Goal: Transaction & Acquisition: Purchase product/service

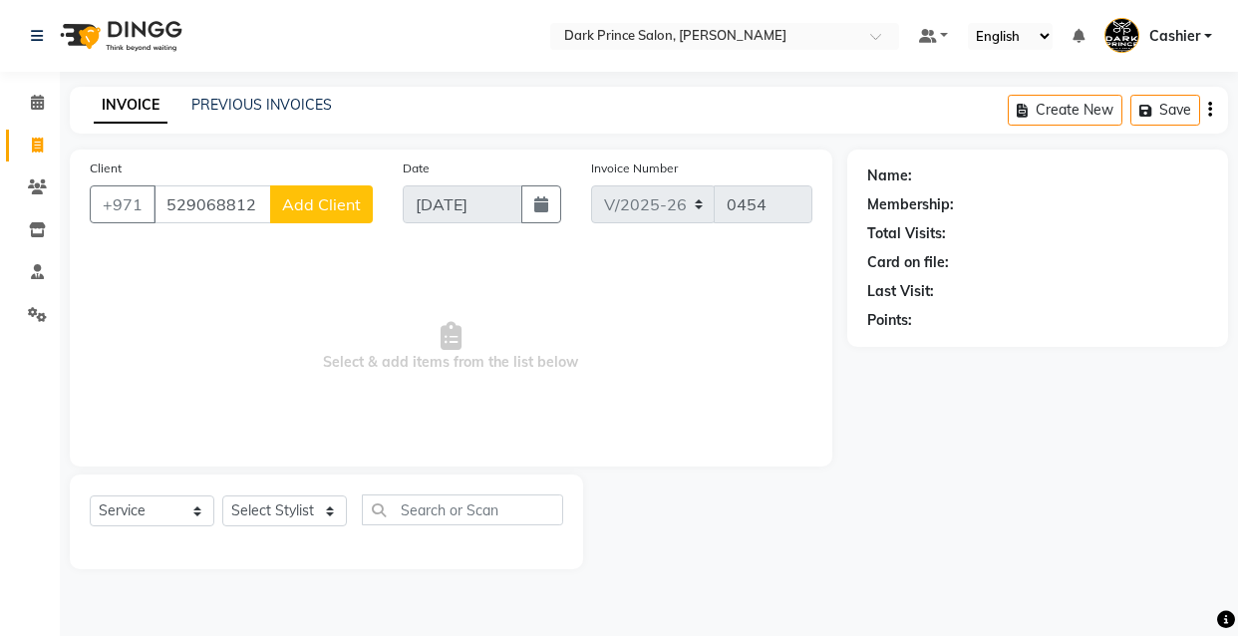
select select "8540"
select select "service"
type input "529068812"
click at [323, 179] on div "Client [PHONE_NUMBER] Add Client" at bounding box center [231, 199] width 313 height 82
click at [325, 209] on span "Add Client" at bounding box center [321, 204] width 79 height 20
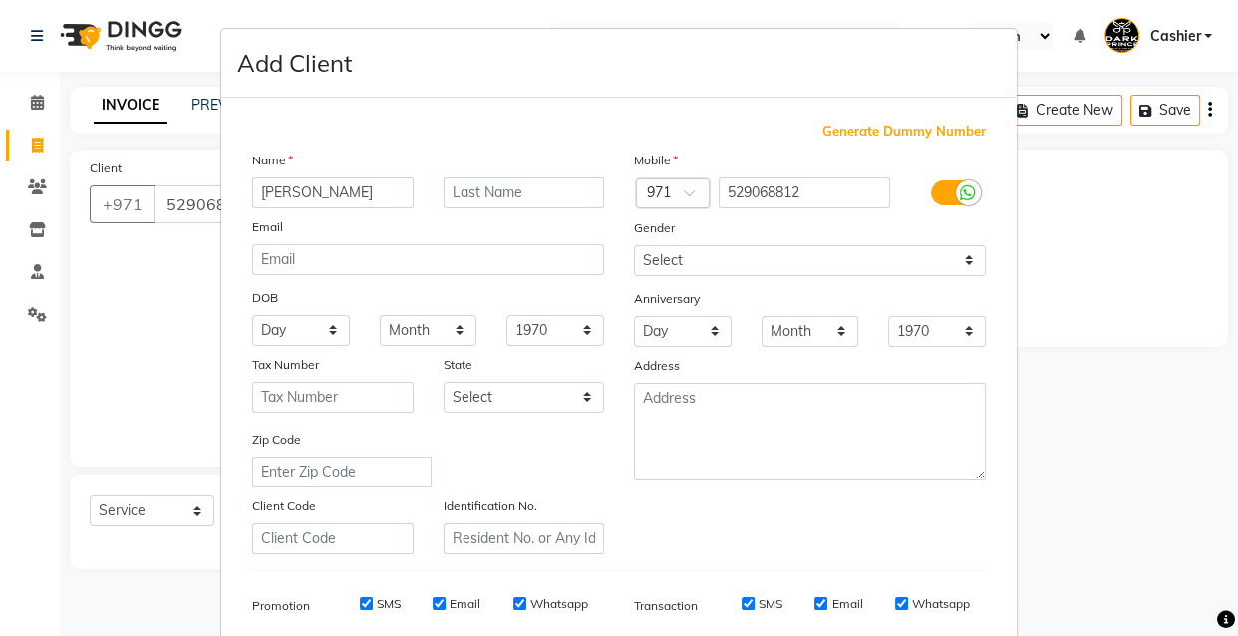
type input "[PERSON_NAME]"
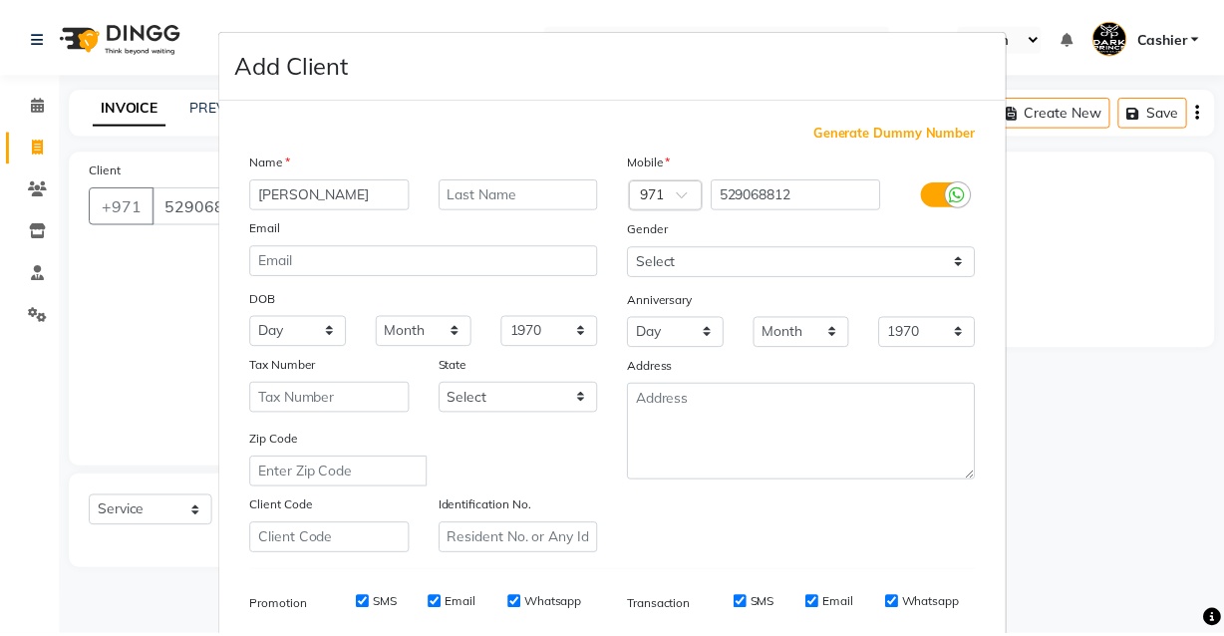
scroll to position [289, 0]
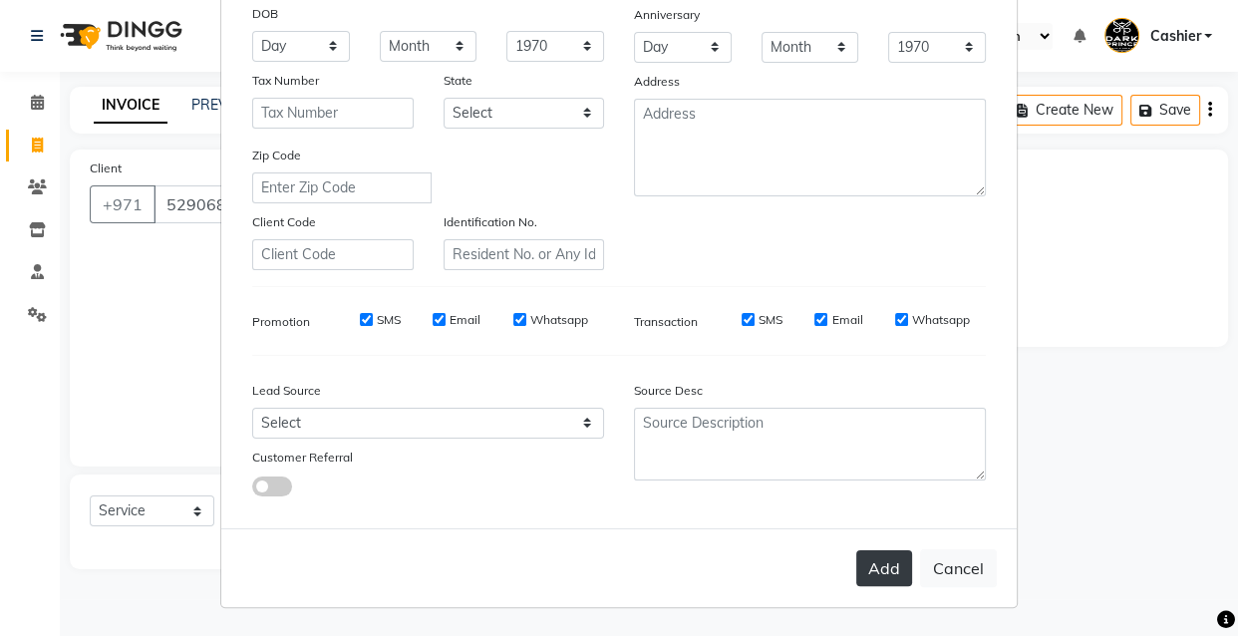
click at [883, 558] on button "Add" at bounding box center [884, 568] width 56 height 36
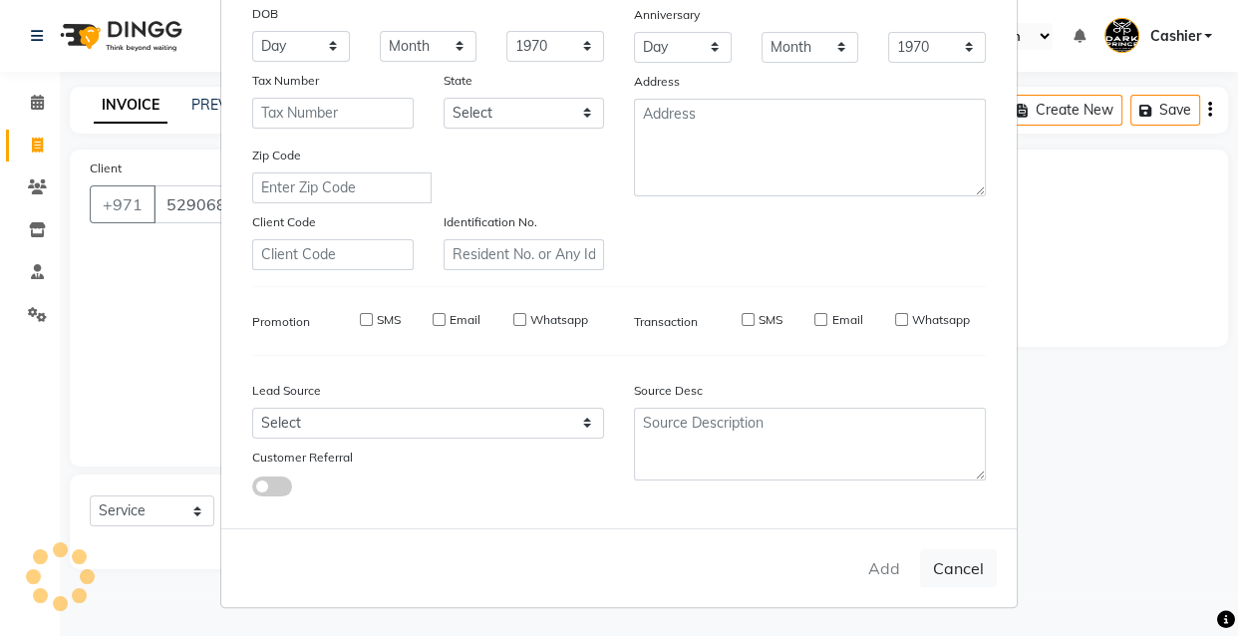
type input "52*****12"
select select
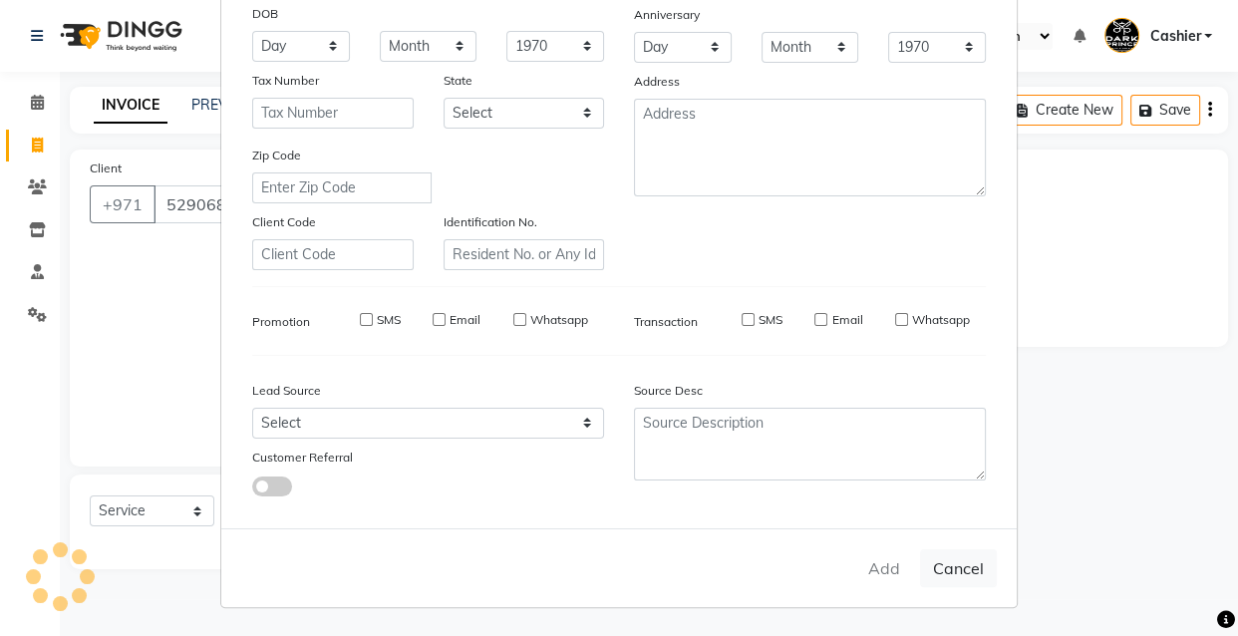
select select
checkbox input "false"
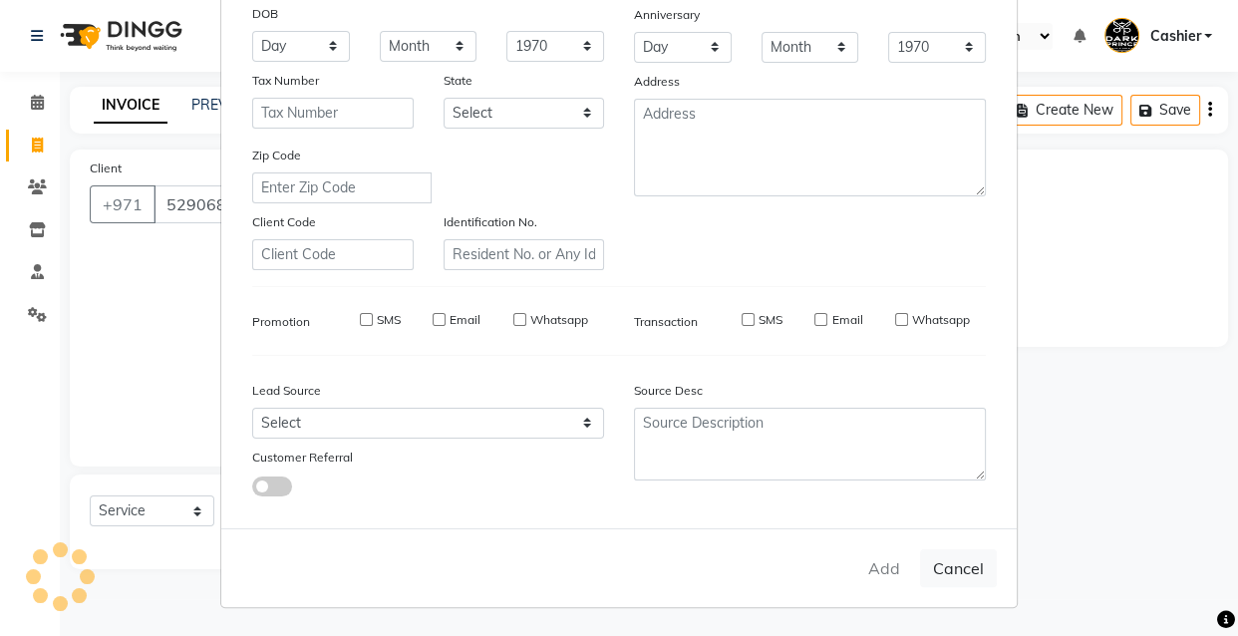
checkbox input "false"
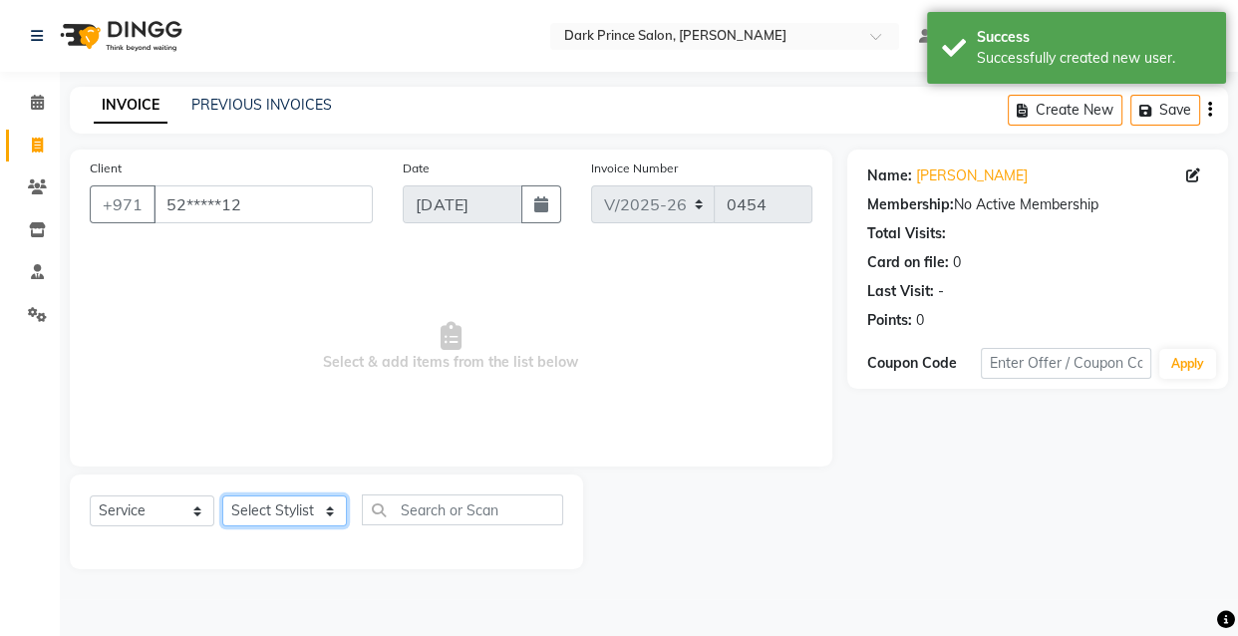
click at [329, 517] on select "Select Stylist [PERSON_NAME] [PERSON_NAME]" at bounding box center [284, 511] width 125 height 31
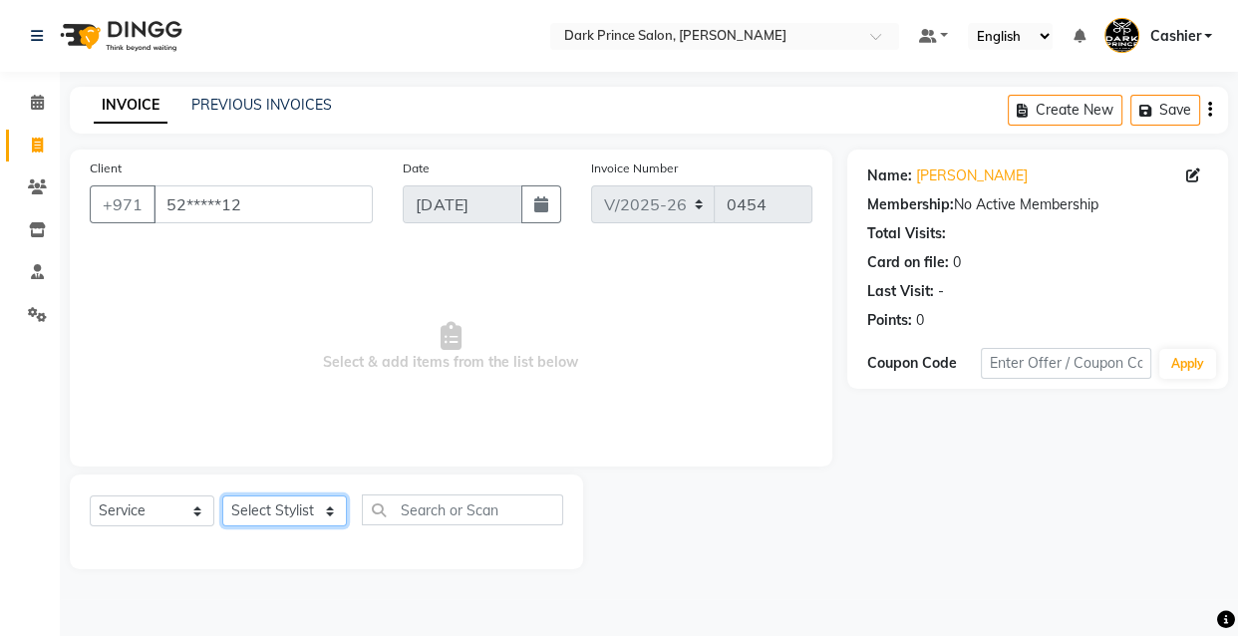
select select "84431"
click at [222, 496] on select "Select Stylist [PERSON_NAME] [PERSON_NAME]" at bounding box center [284, 511] width 125 height 31
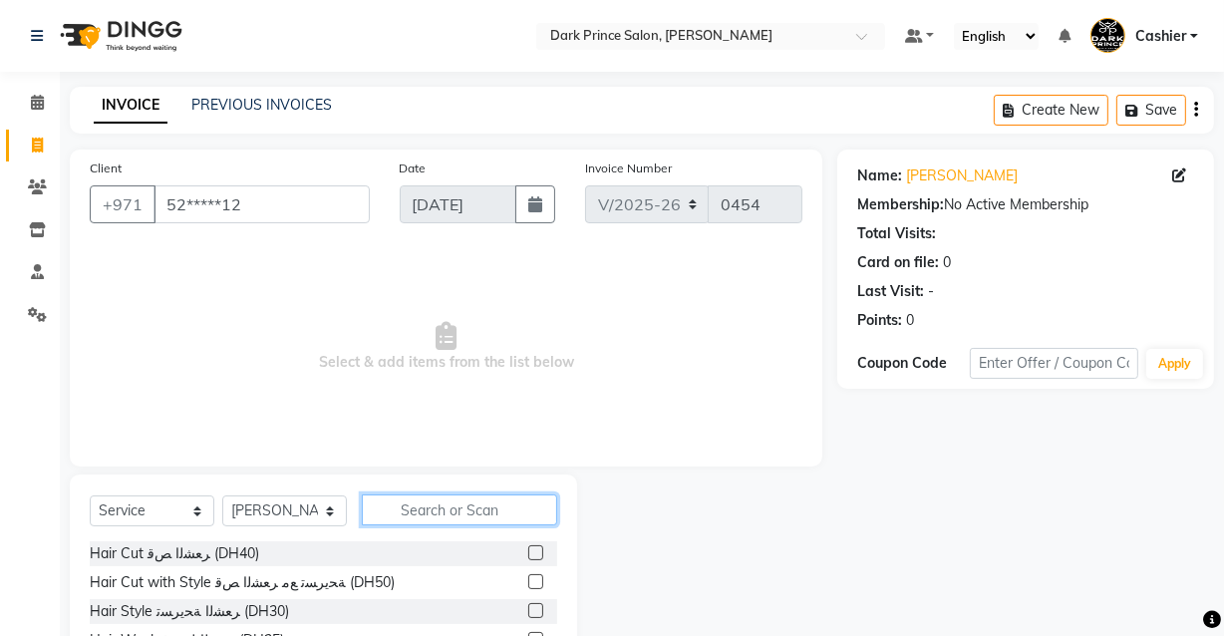
click at [422, 518] on input "text" at bounding box center [459, 510] width 195 height 31
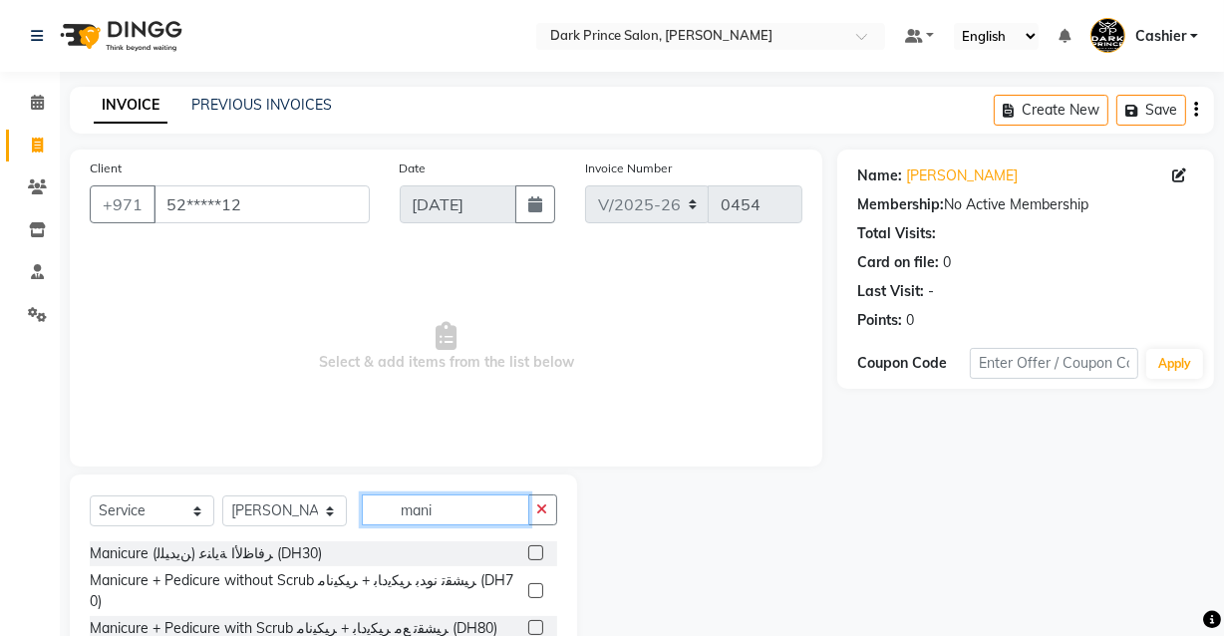
scroll to position [163, 0]
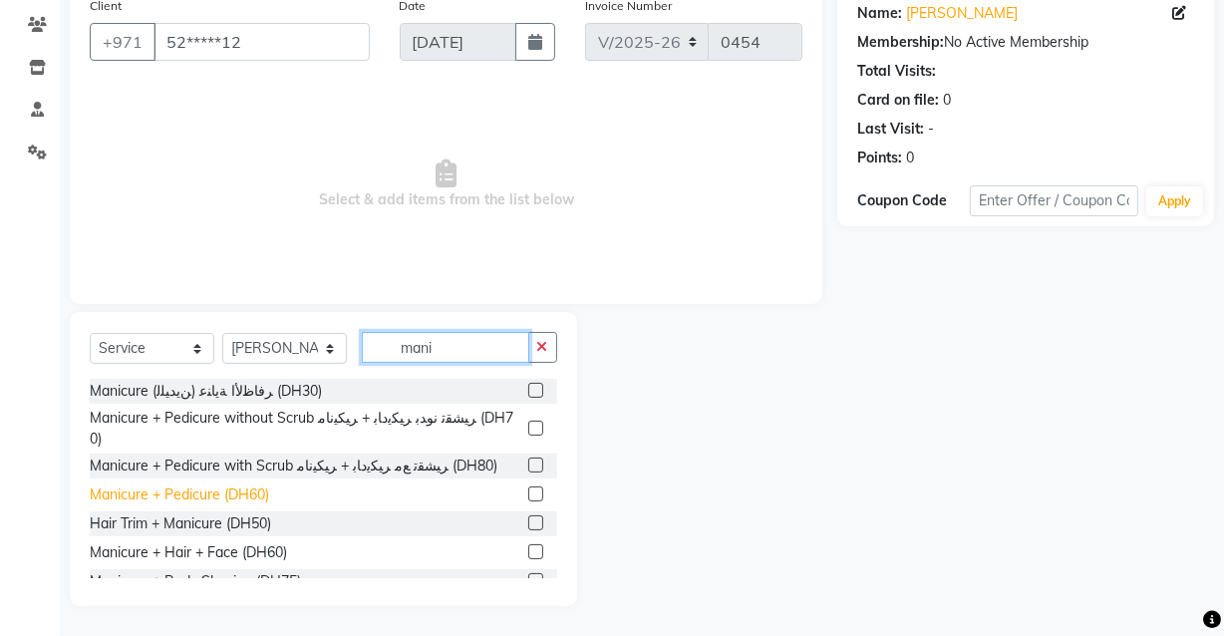
type input "mani"
click at [242, 485] on div "Manicure + Pedicure (DH60)" at bounding box center [179, 495] width 179 height 21
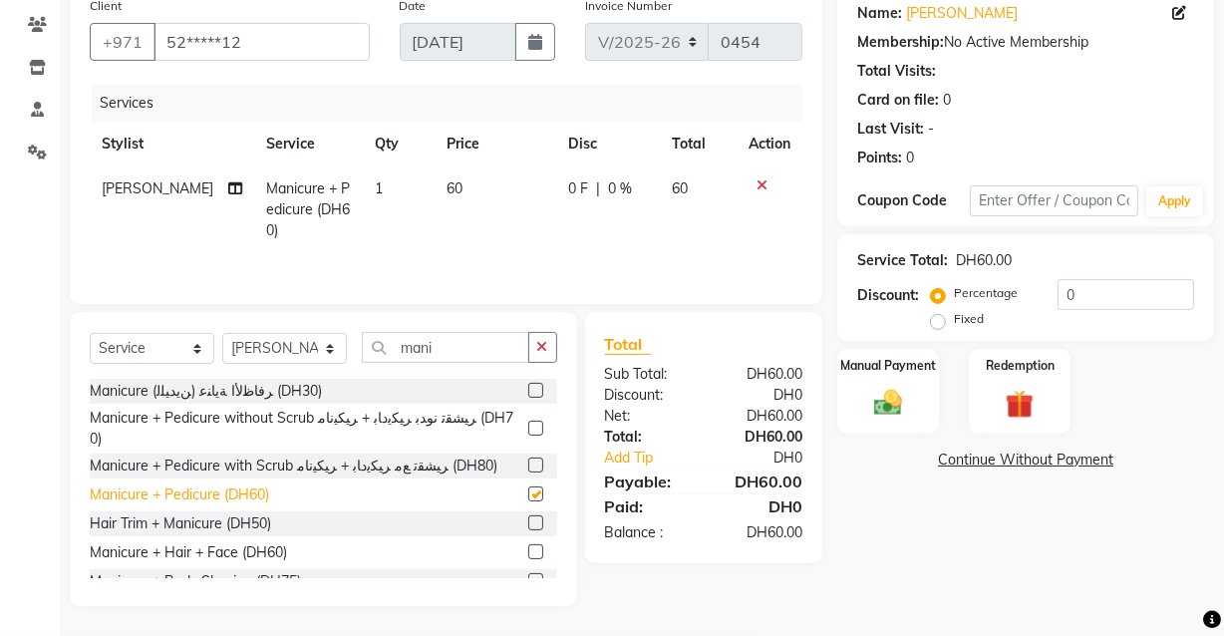
checkbox input "false"
click at [886, 396] on img at bounding box center [888, 403] width 48 height 34
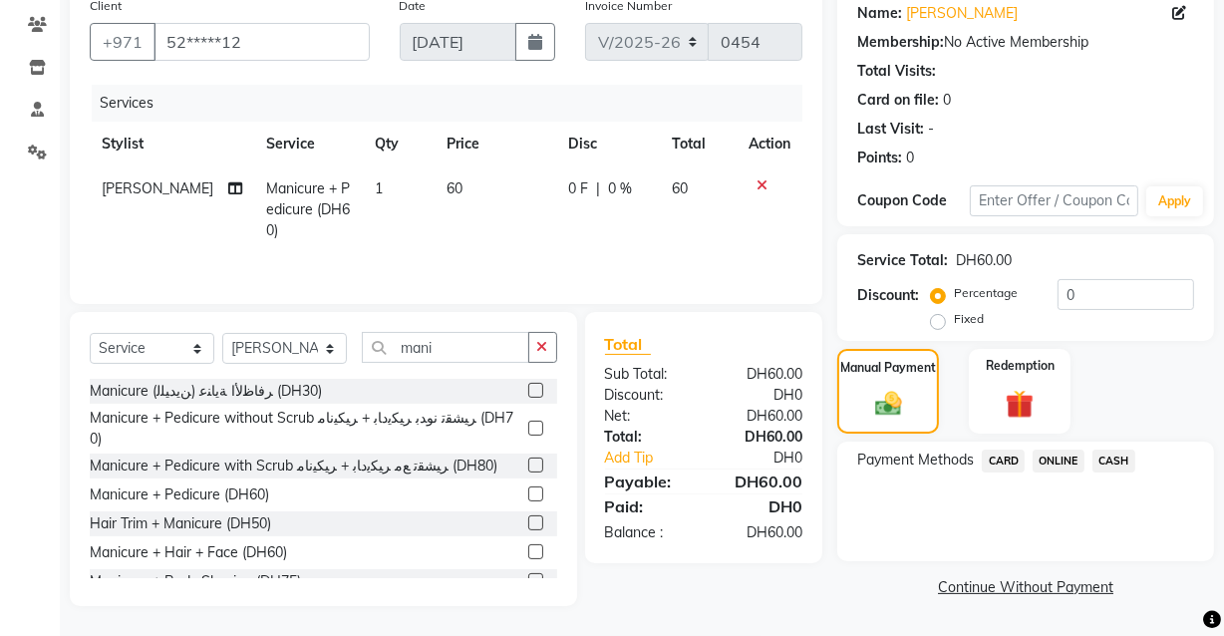
click at [1012, 458] on span "CARD" at bounding box center [1003, 461] width 43 height 23
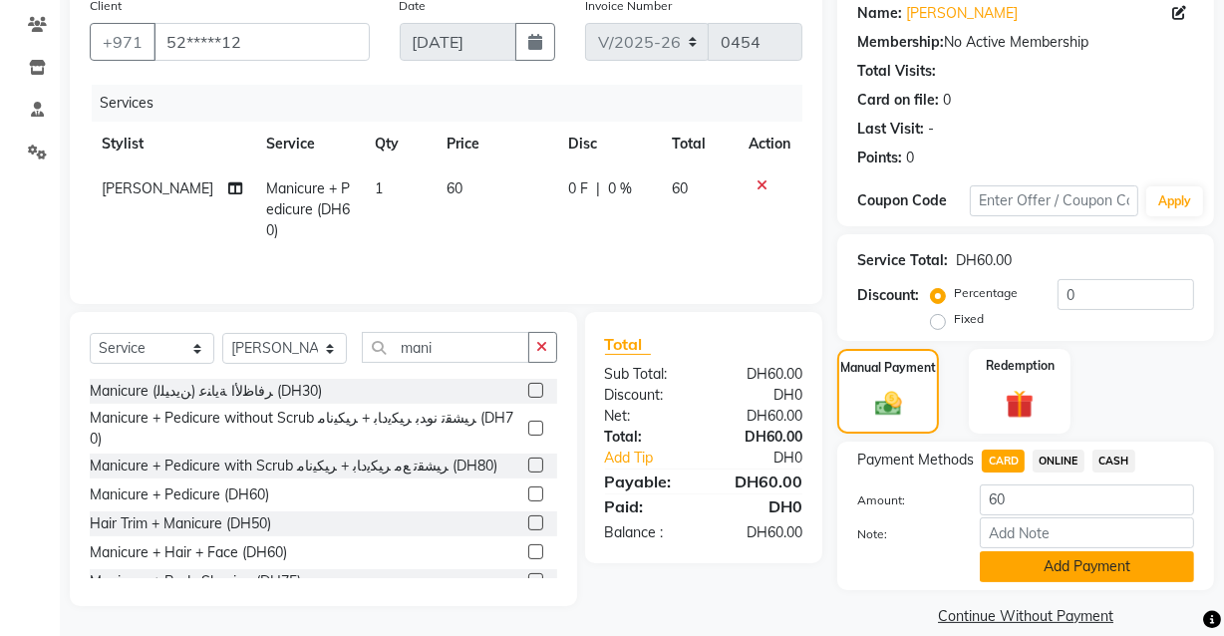
click at [1073, 569] on button "Add Payment" at bounding box center [1087, 566] width 214 height 31
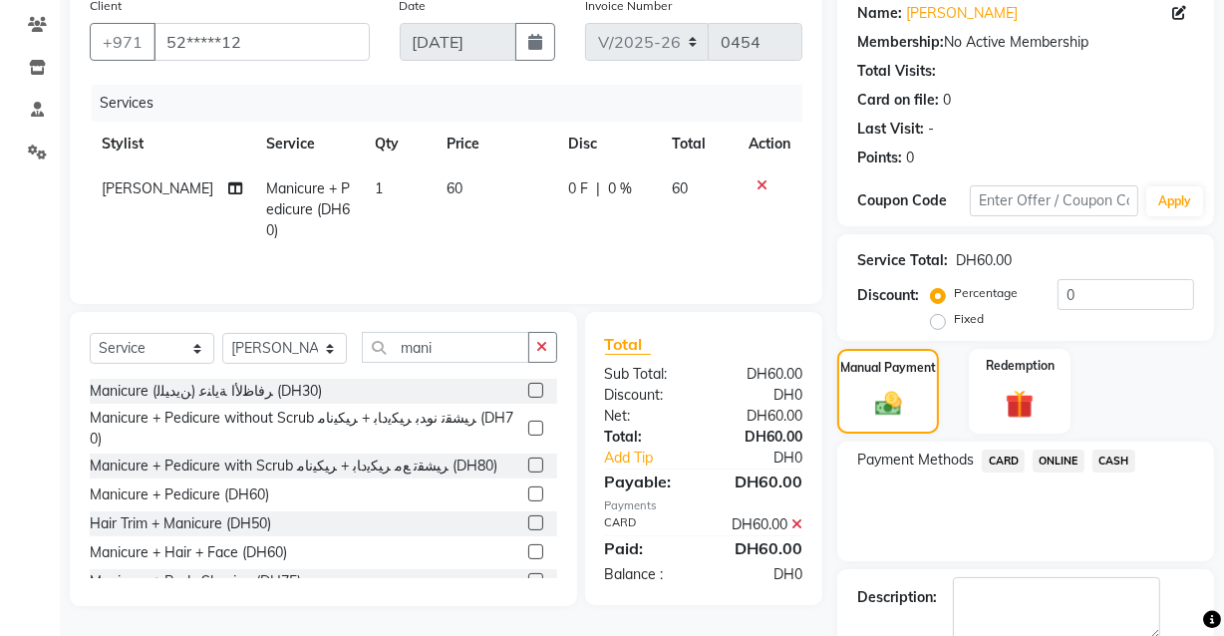
drag, startPoint x: 1222, startPoint y: 478, endPoint x: 1236, endPoint y: 612, distance: 135.3
click at [1224, 474] on html "Select Location × Dark Prince Salon, [PERSON_NAME] Default Panel My Panel Engli…" at bounding box center [612, 155] width 1224 height 636
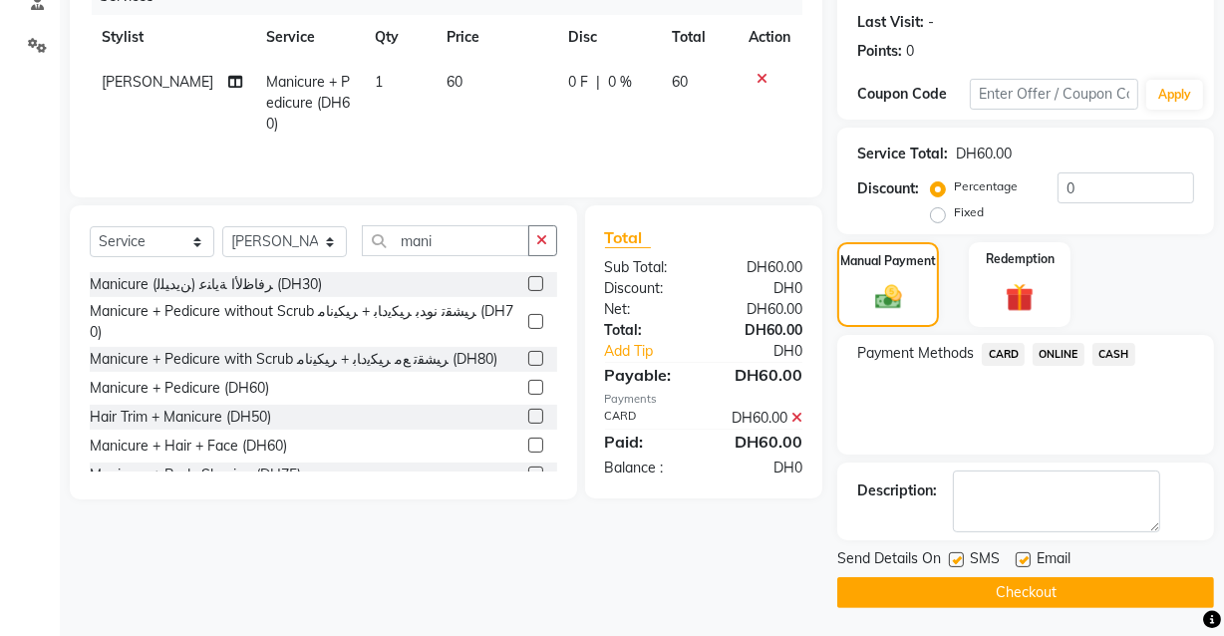
click at [1157, 588] on button "Checkout" at bounding box center [1026, 592] width 377 height 31
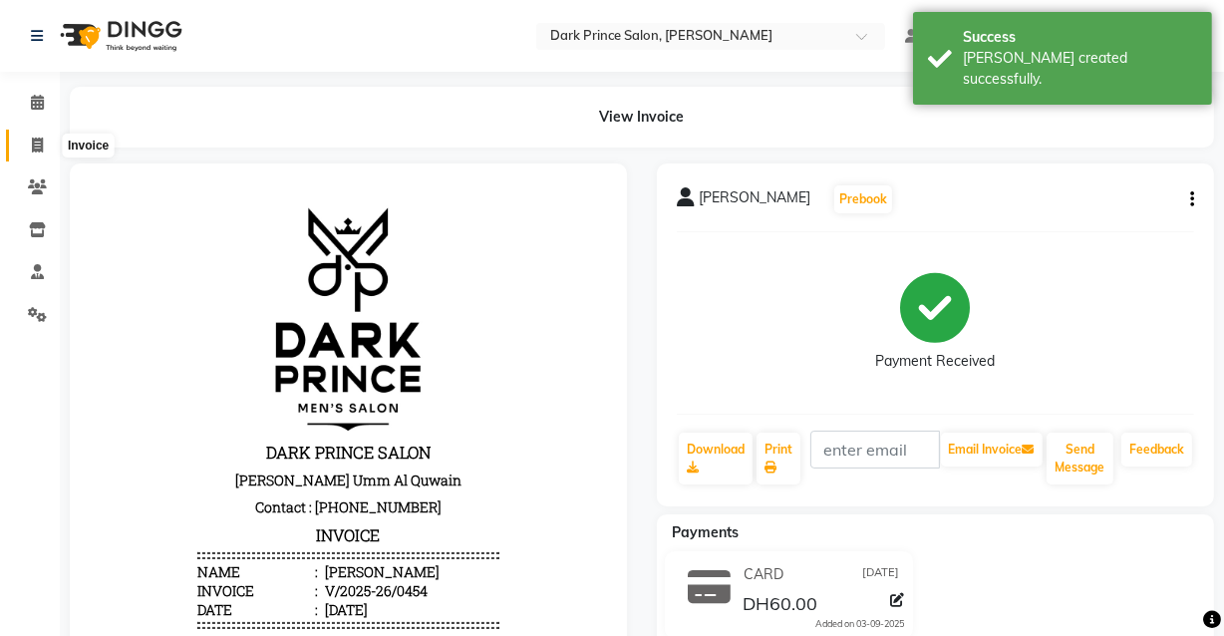
click at [38, 140] on icon at bounding box center [37, 145] width 11 height 15
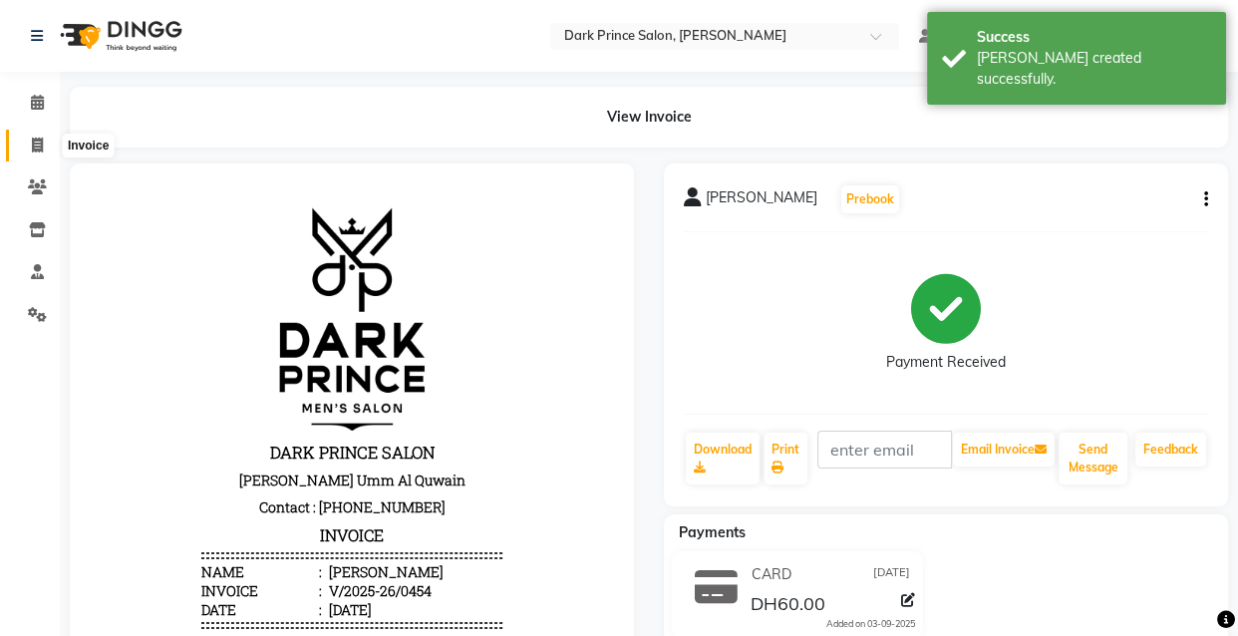
select select "service"
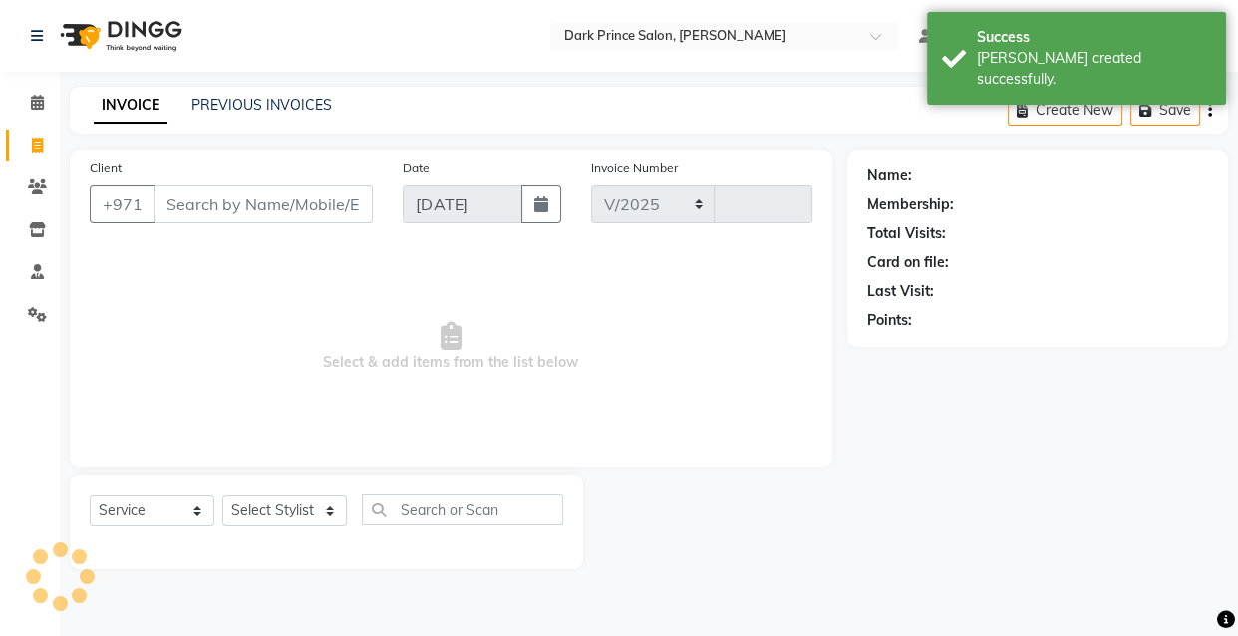
select select "8540"
type input "0455"
